Goal: Find specific page/section: Locate a particular part of the current website

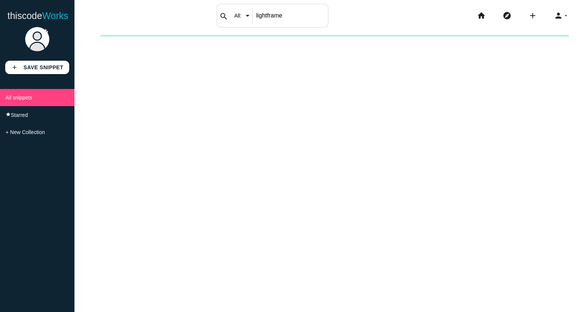
click at [253, 14] on input "All:" at bounding box center [244, 16] width 28 height 16
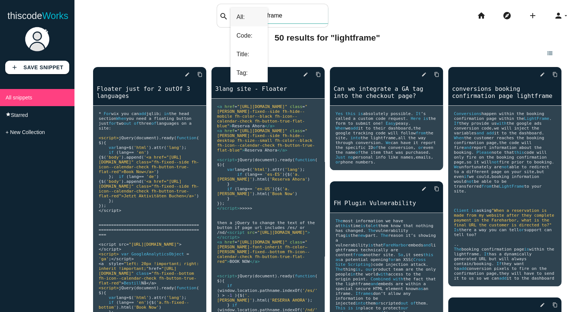
click at [270, 15] on input "lightframe" at bounding box center [290, 16] width 76 height 16
type input "tracking"
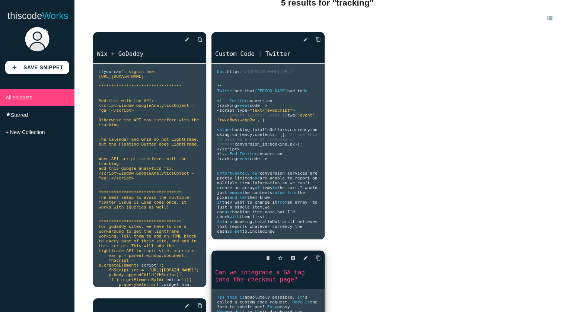
scroll to position [12, 0]
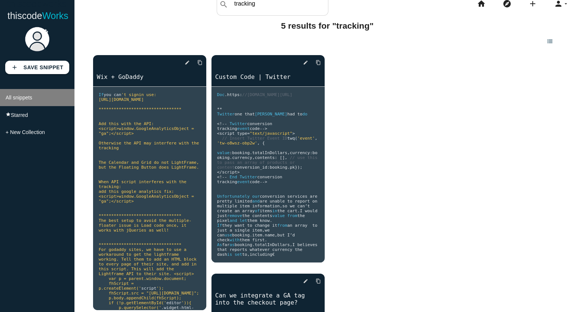
click at [23, 97] on span "All snippets" at bounding box center [19, 98] width 27 height 6
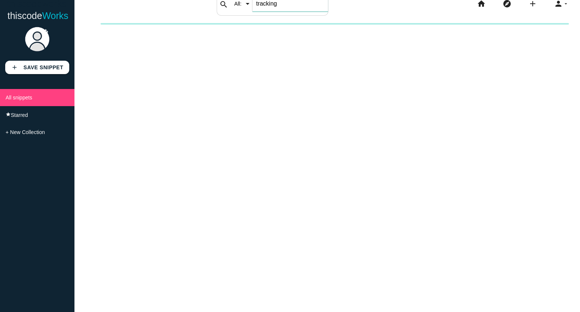
click at [260, 9] on input "tracking" at bounding box center [290, 4] width 76 height 16
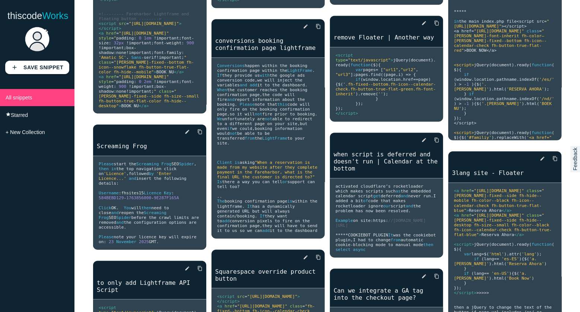
scroll to position [1099, 0]
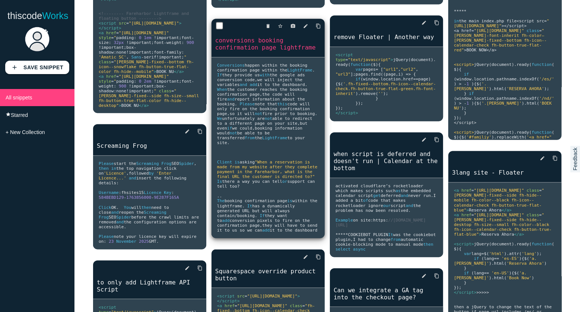
click at [252, 52] on link "conversions booking confirmation page lightframe" at bounding box center [267, 44] width 113 height 16
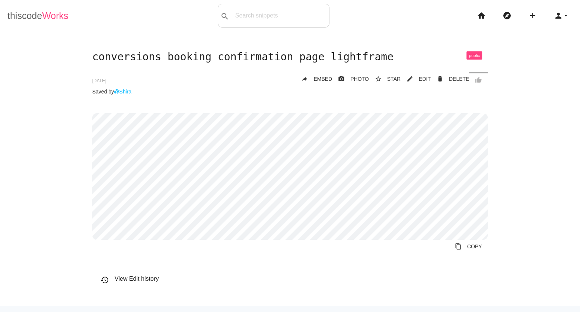
click at [33, 18] on link "thiscode Works" at bounding box center [37, 16] width 61 height 24
